Goal: Information Seeking & Learning: Find specific fact

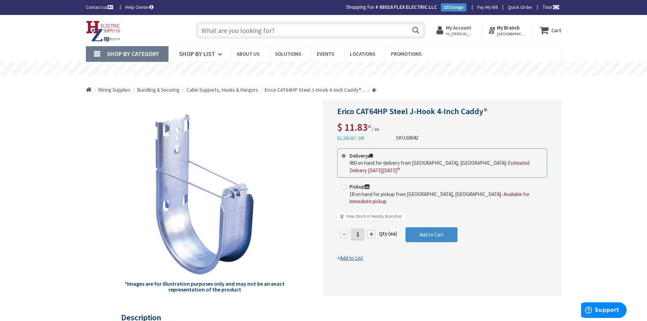
click at [231, 33] on input "text" at bounding box center [310, 30] width 229 height 17
paste input "6×6×24 trough"
type input "6×6×24 trough"
click at [415, 31] on button "Search" at bounding box center [415, 29] width 9 height 15
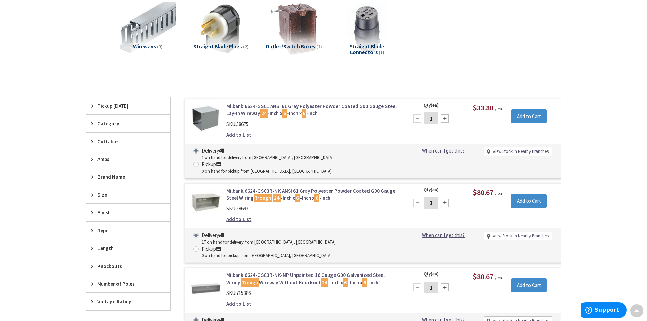
scroll to position [103, 0]
type input "[GEOGRAPHIC_DATA], [GEOGRAPHIC_DATA]"
